Goal: Navigation & Orientation: Go to known website

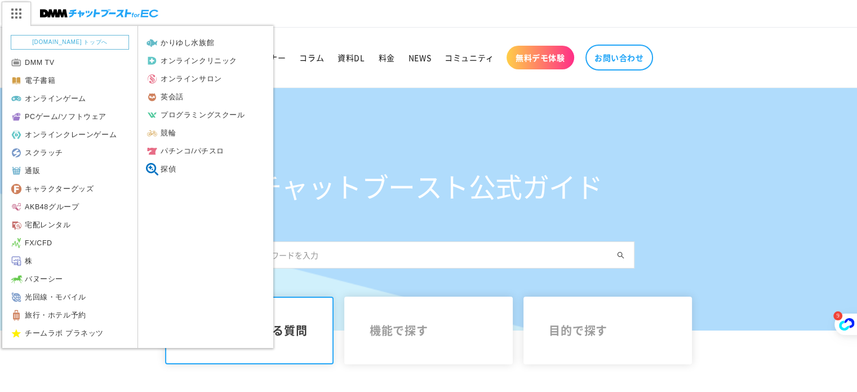
click at [14, 12] on img at bounding box center [16, 14] width 28 height 24
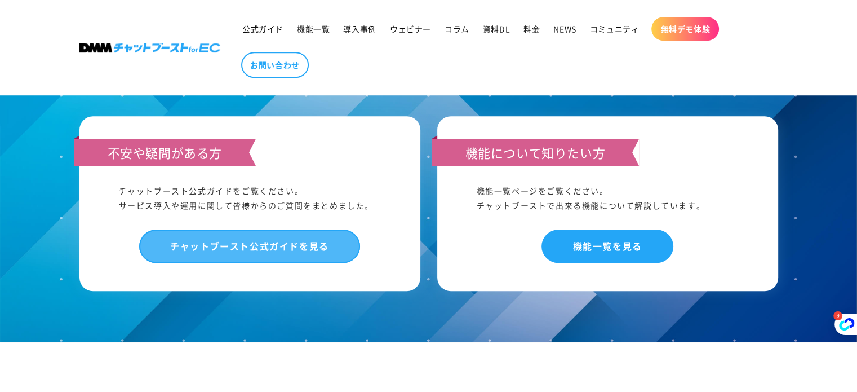
scroll to position [1167, 0]
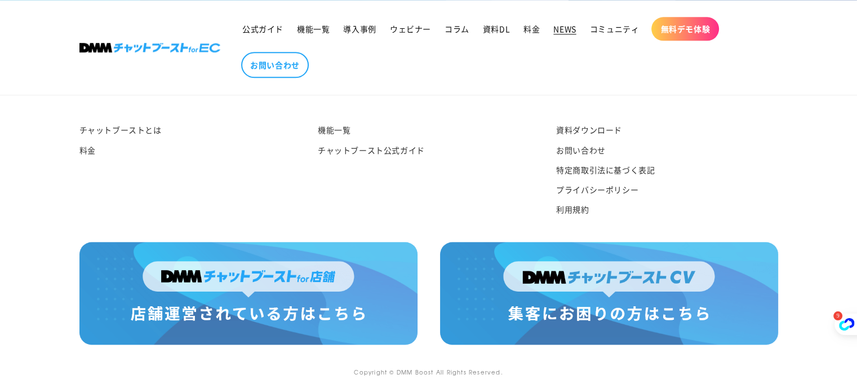
click at [553, 33] on span "NEWS" at bounding box center [564, 29] width 23 height 10
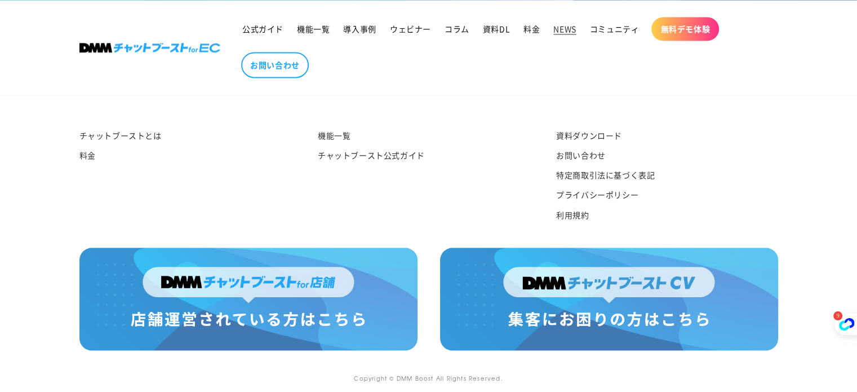
scroll to position [1801, 0]
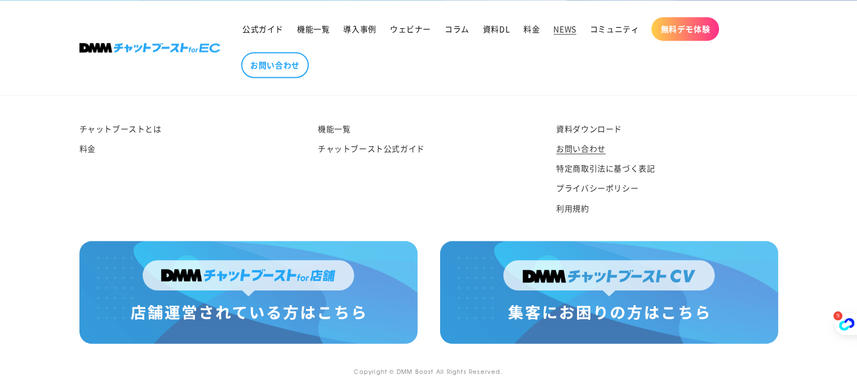
click at [568, 150] on link "お問い合わせ" at bounding box center [581, 149] width 50 height 20
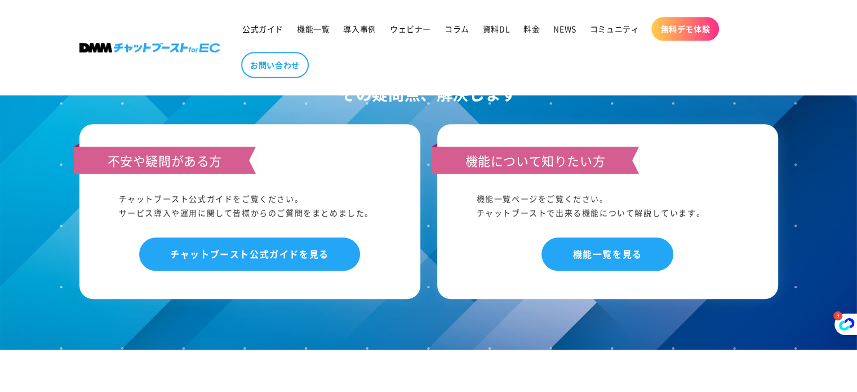
scroll to position [1070, 0]
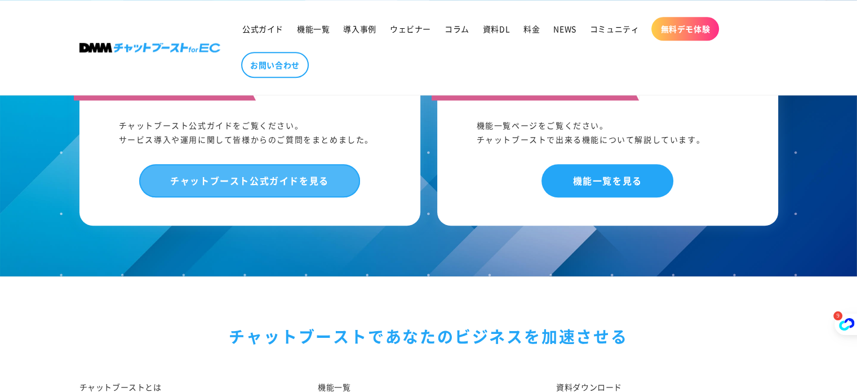
click at [279, 164] on link "チャットブースト公式ガイドを見る" at bounding box center [249, 180] width 221 height 33
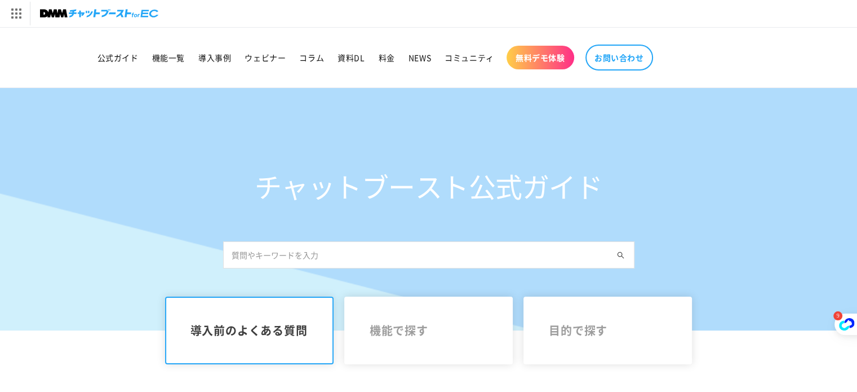
click at [75, 12] on img at bounding box center [99, 14] width 118 height 16
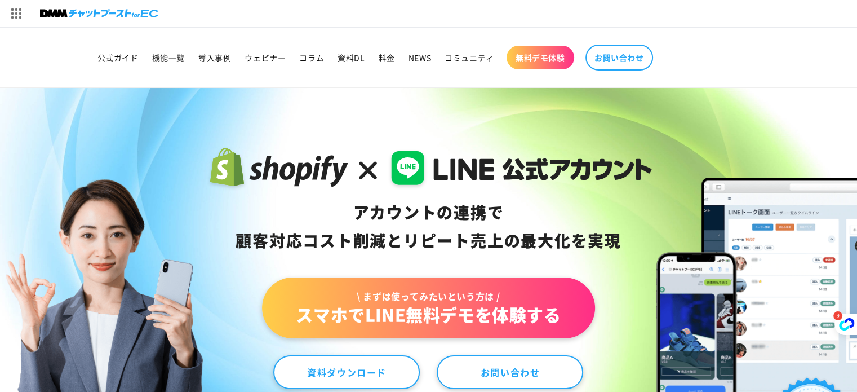
click at [99, 6] on img at bounding box center [99, 14] width 118 height 16
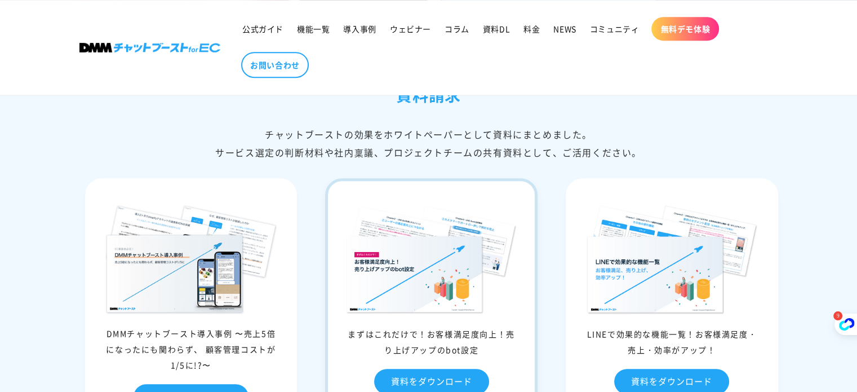
scroll to position [5014, 0]
